Goal: Find specific page/section: Find specific page/section

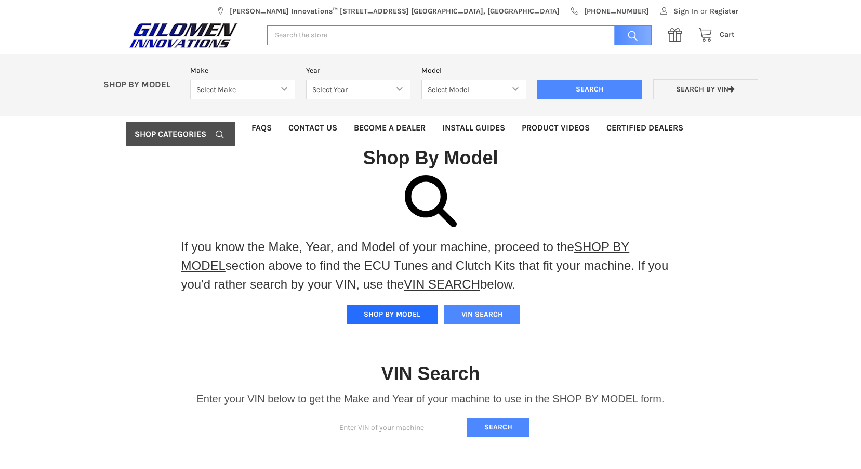
click at [396, 308] on button "SHOP BY MODEL" at bounding box center [392, 314] width 91 height 20
click at [286, 87] on select "Select Make Bobcat UTV Gravely UTV ACE 900 RANGER 570 Ranger 700 / 800 RANGER 9…" at bounding box center [242, 89] width 105 height 20
select select "330"
click at [190, 79] on select "Select Make Bobcat UTV Gravely UTV ACE 900 RANGER 570 Ranger 700 / 800 RANGER 9…" at bounding box center [242, 89] width 105 height 20
click at [405, 85] on select "Select Year [DATE] 2018 2019 2020 2021 2022 2023 2024 2025" at bounding box center [358, 89] width 105 height 20
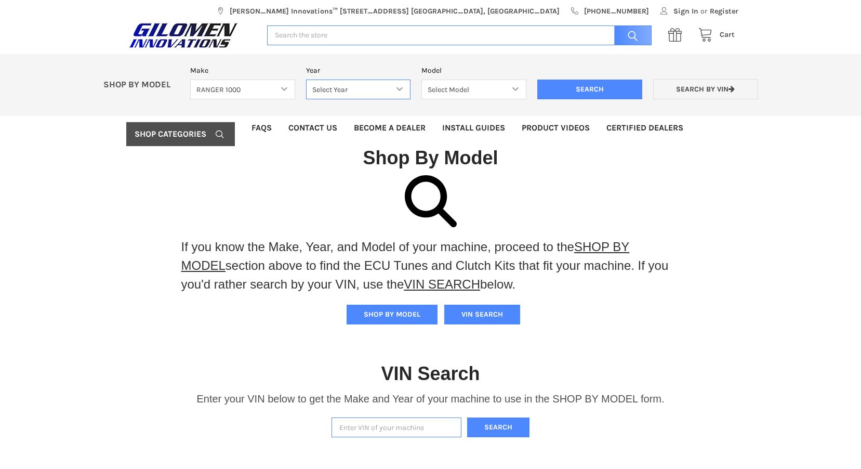
select select "628"
click at [306, 79] on select "Select Year [DATE] 2018 2019 2020 2021 2022 2023 2024 2025" at bounding box center [358, 89] width 105 height 20
click at [517, 86] on select "Select Model Ranger 1000 Basic 61 HP SOHC Ranger 1000 Crew Basic 61 HP SOHC Ran…" at bounding box center [473, 89] width 105 height 20
select select "642"
click at [421, 79] on select "Select Model Ranger 1000 Basic 61 HP SOHC Ranger 1000 Crew Basic 61 HP SOHC Ran…" at bounding box center [473, 89] width 105 height 20
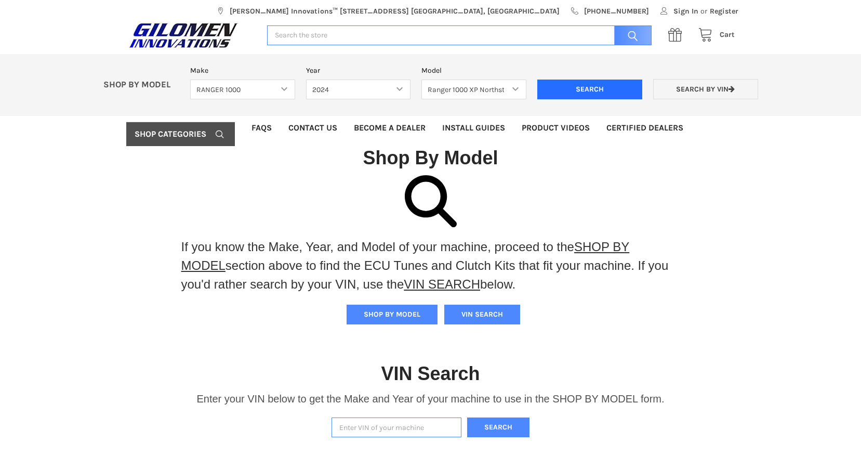
click at [577, 88] on input "Search" at bounding box center [589, 89] width 105 height 20
